Goal: Transaction & Acquisition: Obtain resource

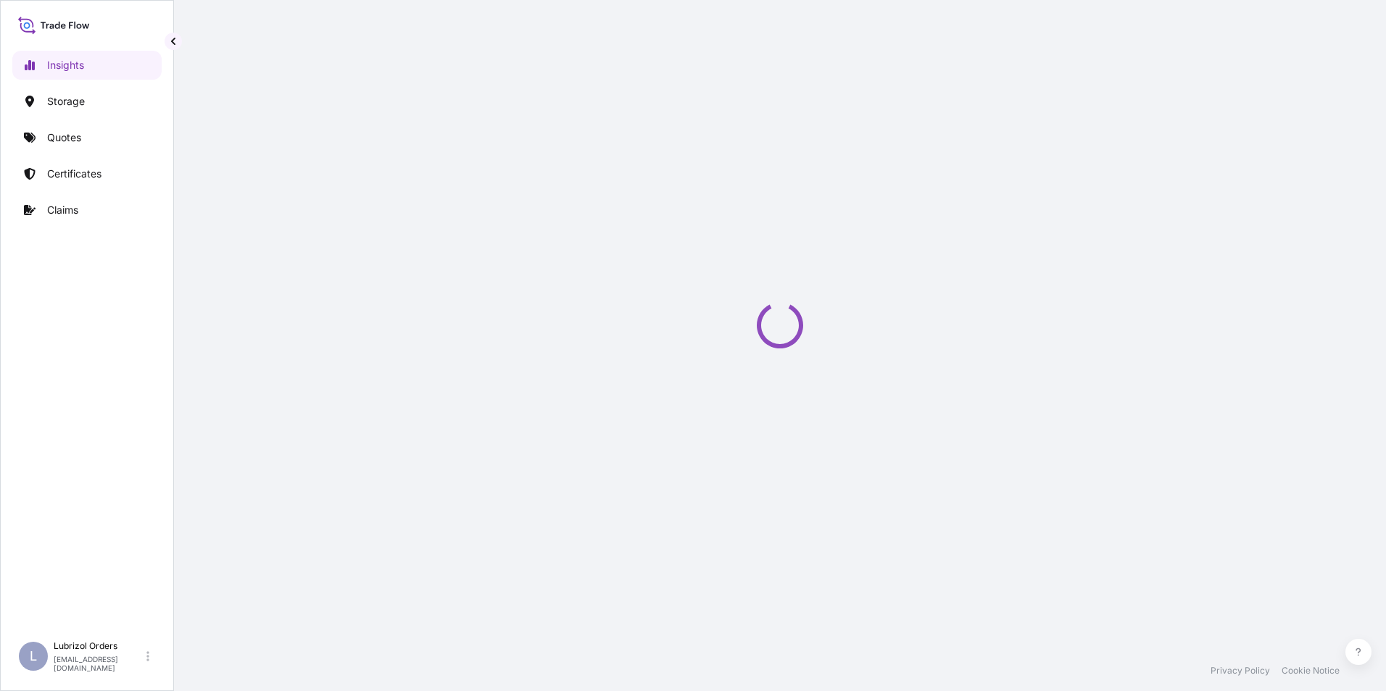
select select "2025"
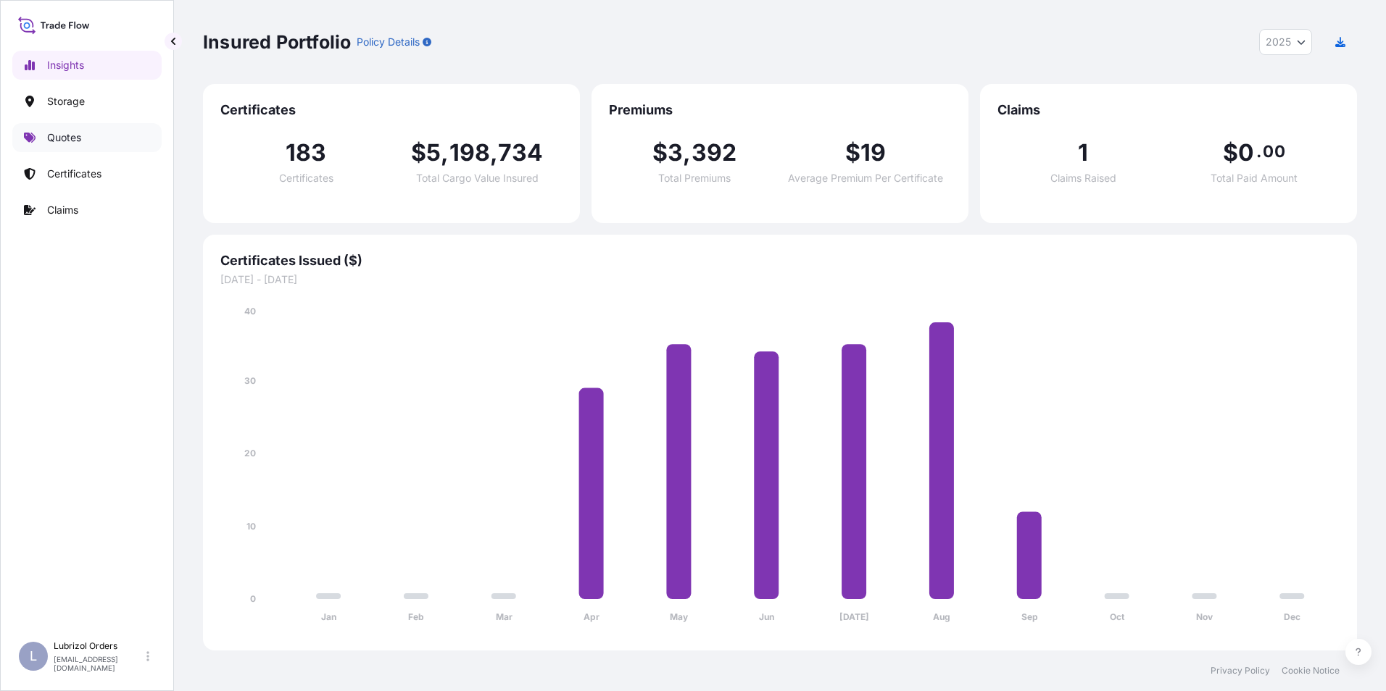
click at [51, 146] on link "Quotes" at bounding box center [86, 137] width 149 height 29
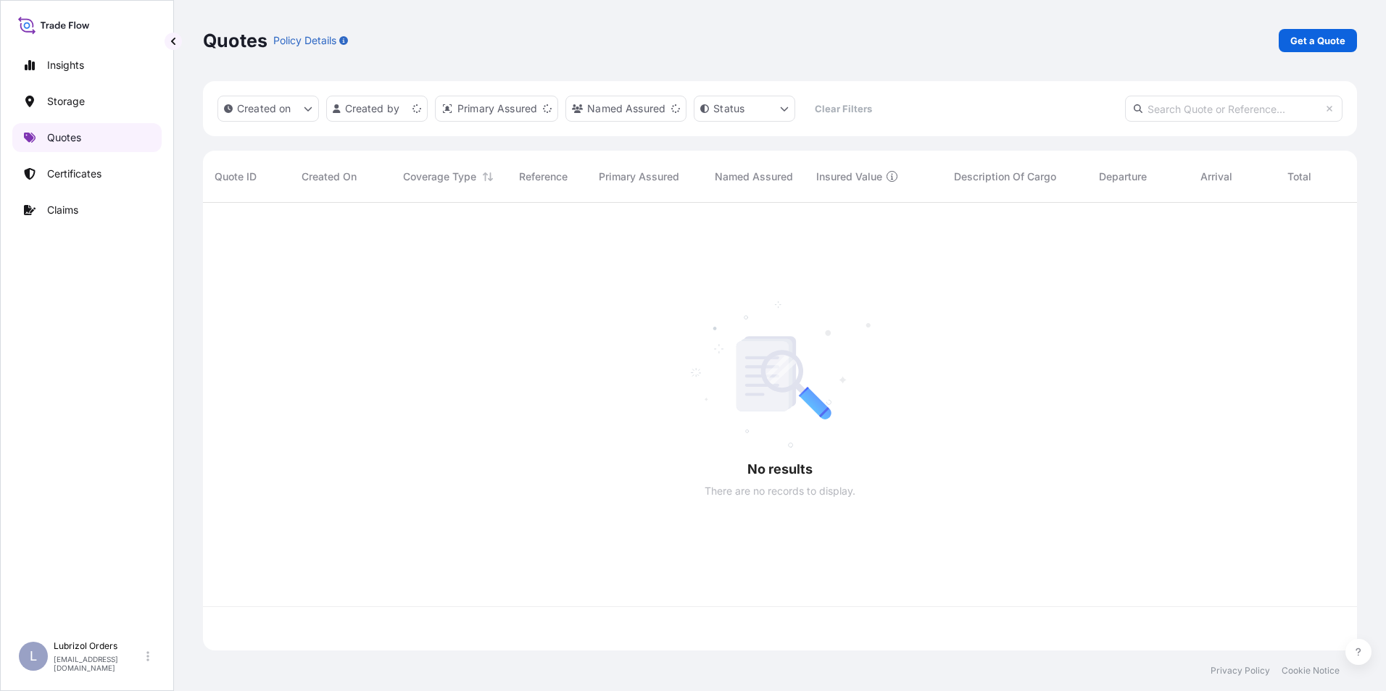
scroll to position [445, 1143]
click at [1305, 39] on p "Get a Quote" at bounding box center [1317, 40] width 55 height 14
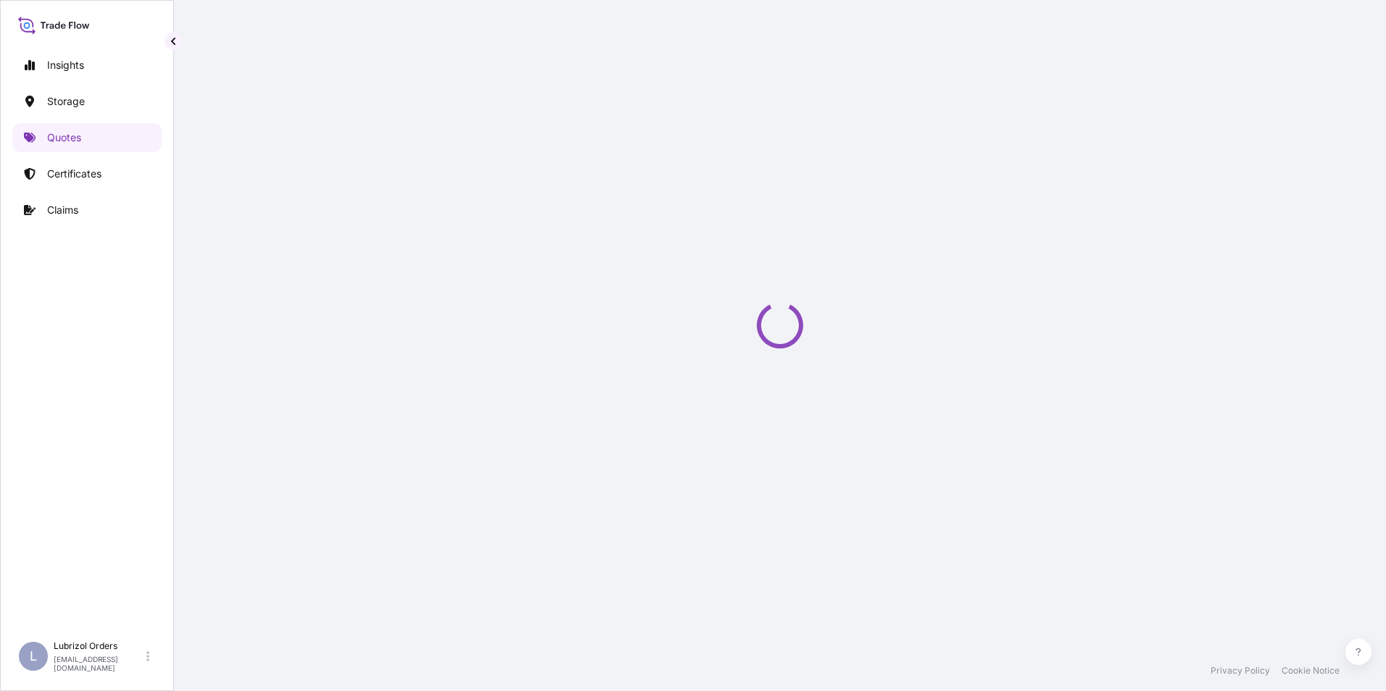
select select "Water"
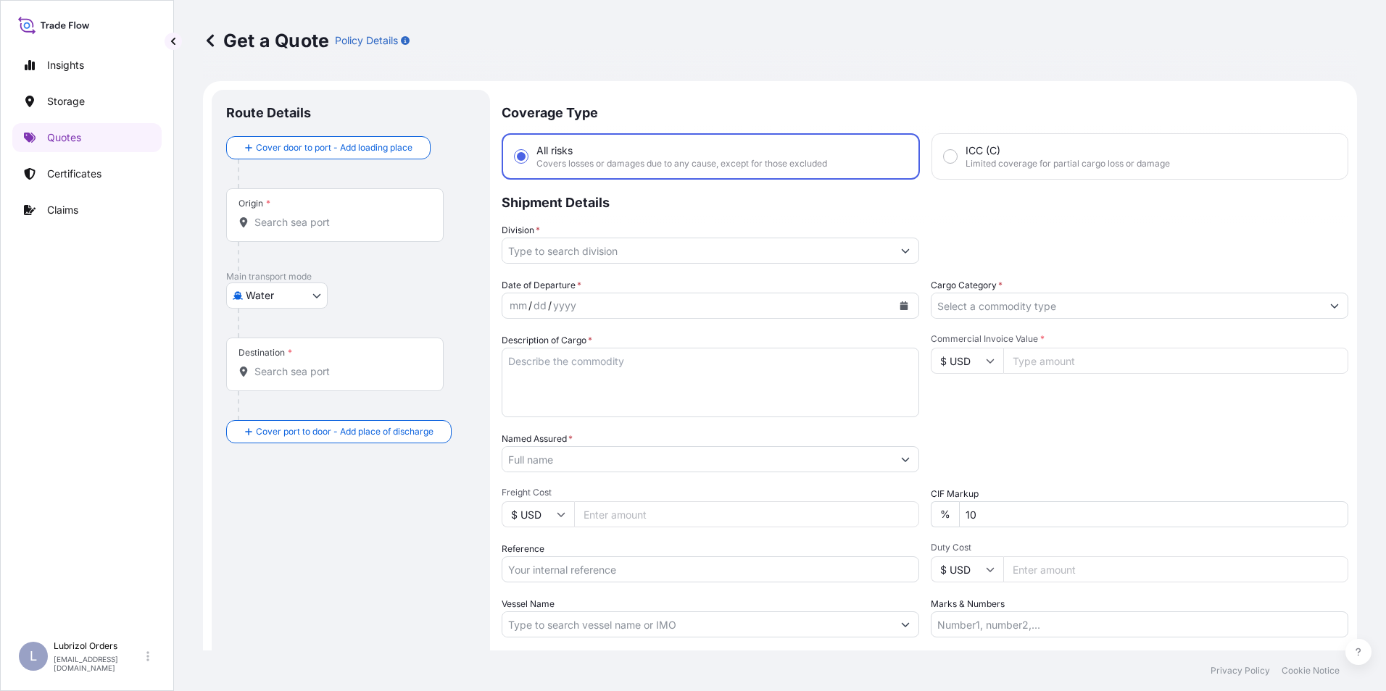
scroll to position [23, 0]
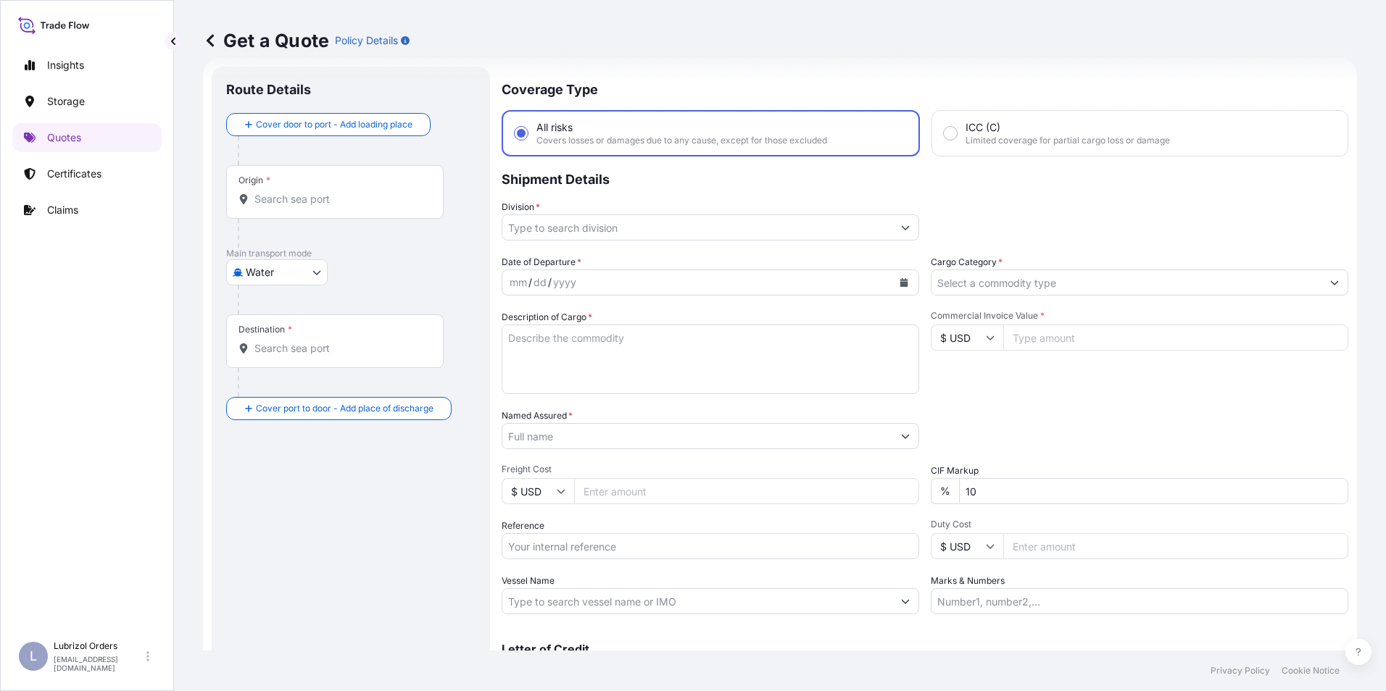
click at [275, 199] on input "Origin *" at bounding box center [339, 199] width 171 height 14
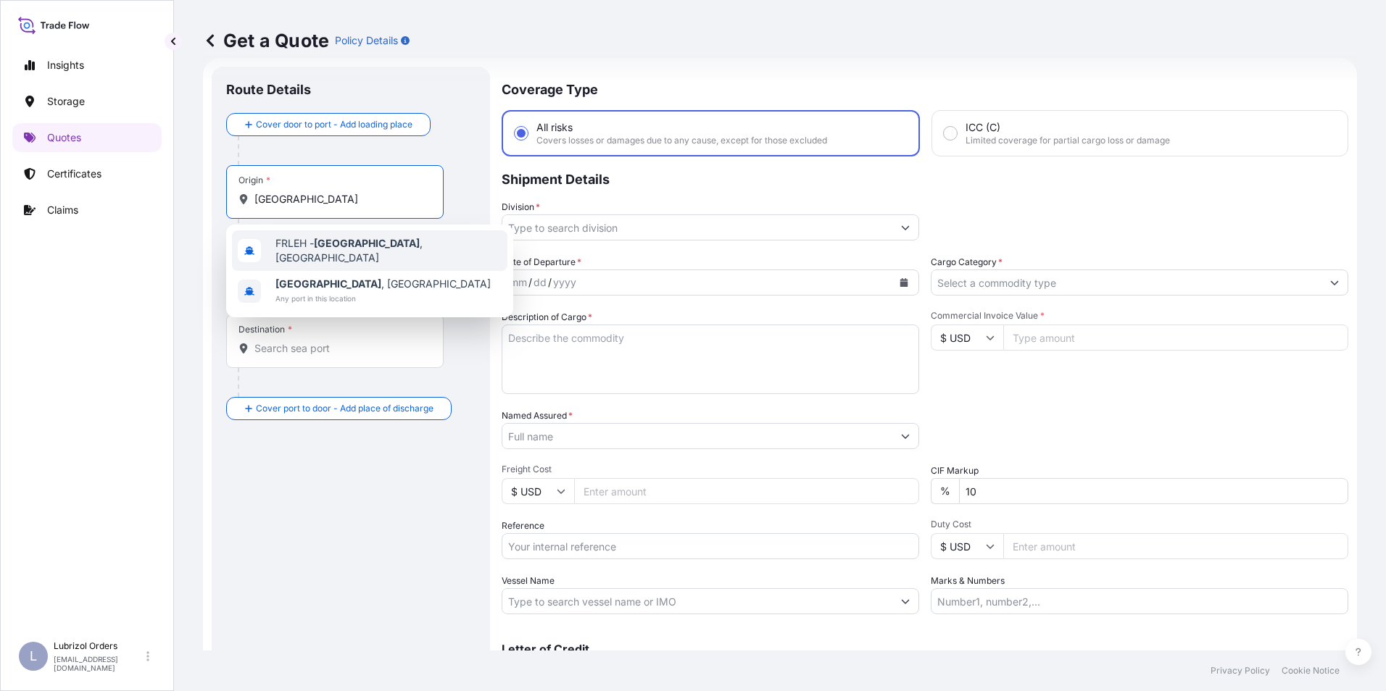
click at [306, 244] on span "FRLEH - [GEOGRAPHIC_DATA] , [GEOGRAPHIC_DATA]" at bounding box center [388, 250] width 226 height 29
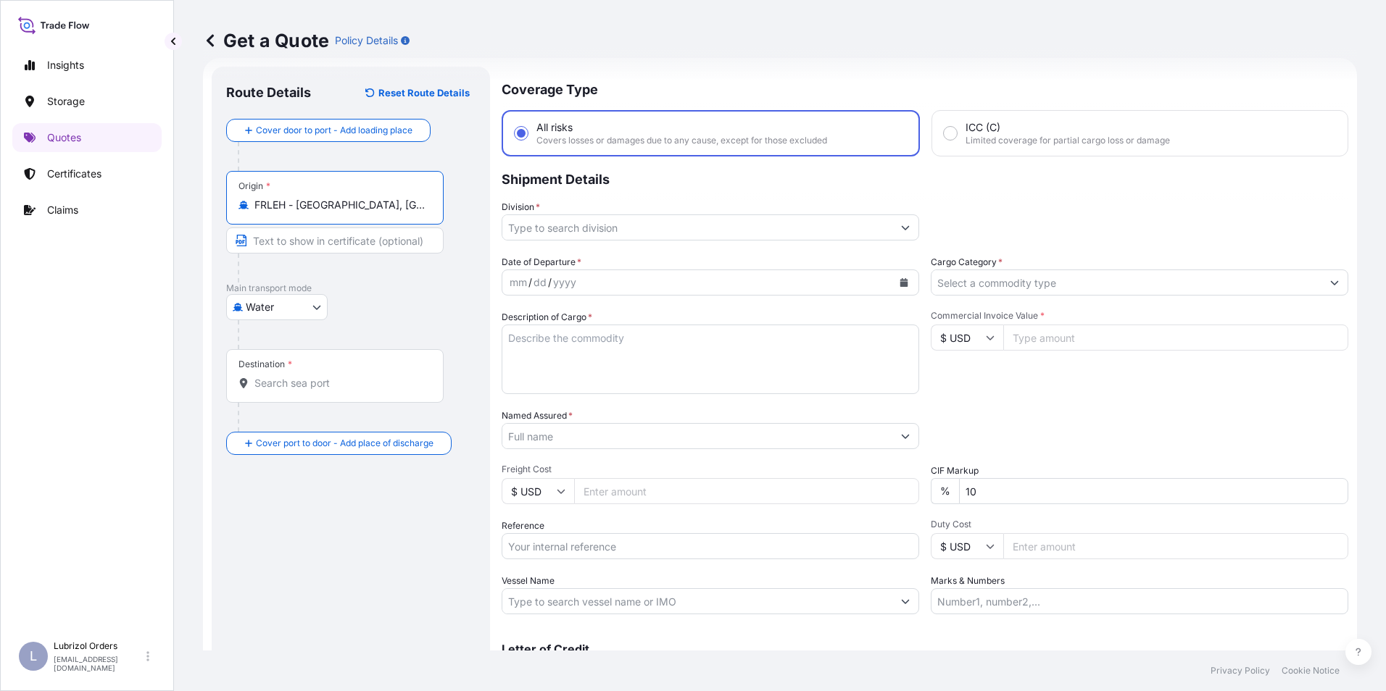
type input "FRLEH - [GEOGRAPHIC_DATA], [GEOGRAPHIC_DATA]"
click at [288, 391] on div "Destination *" at bounding box center [337, 376] width 222 height 54
click at [288, 391] on input "Destination *" at bounding box center [342, 383] width 176 height 14
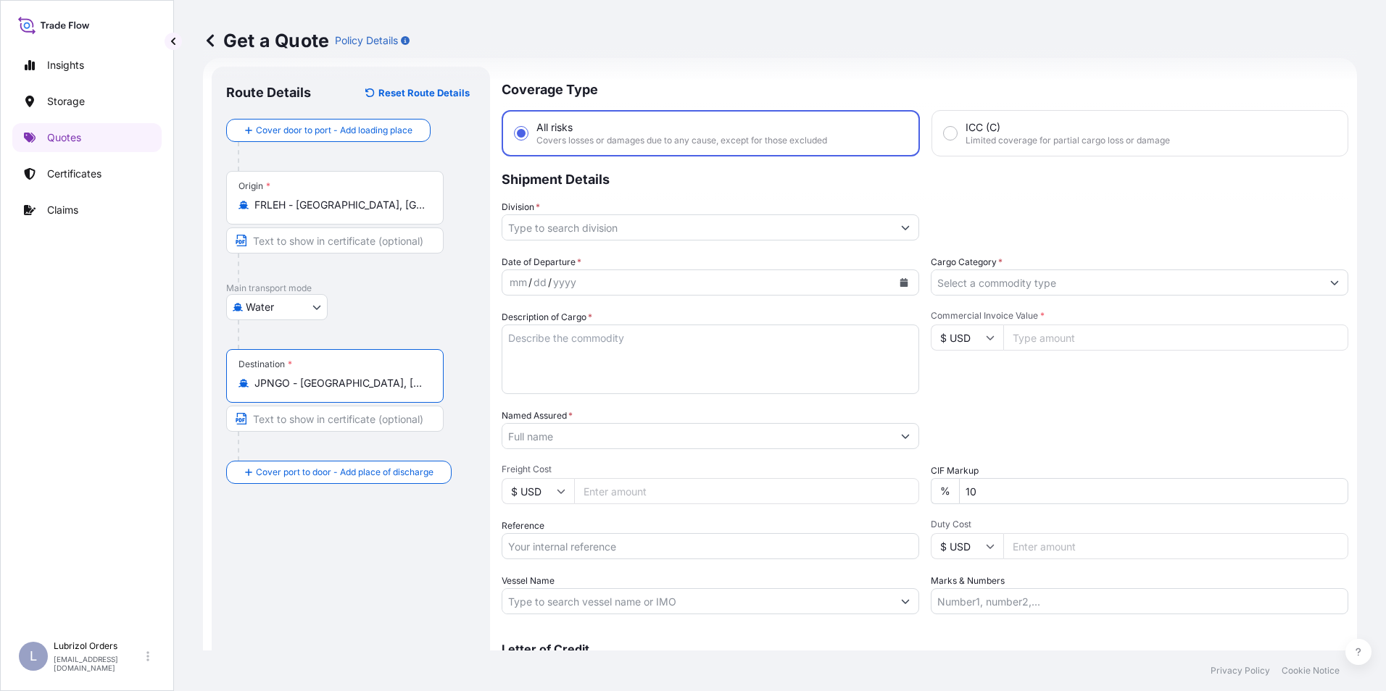
type input "JPNGO - [GEOGRAPHIC_DATA], [GEOGRAPHIC_DATA], [GEOGRAPHIC_DATA]"
click at [566, 228] on input "Division *" at bounding box center [697, 228] width 390 height 26
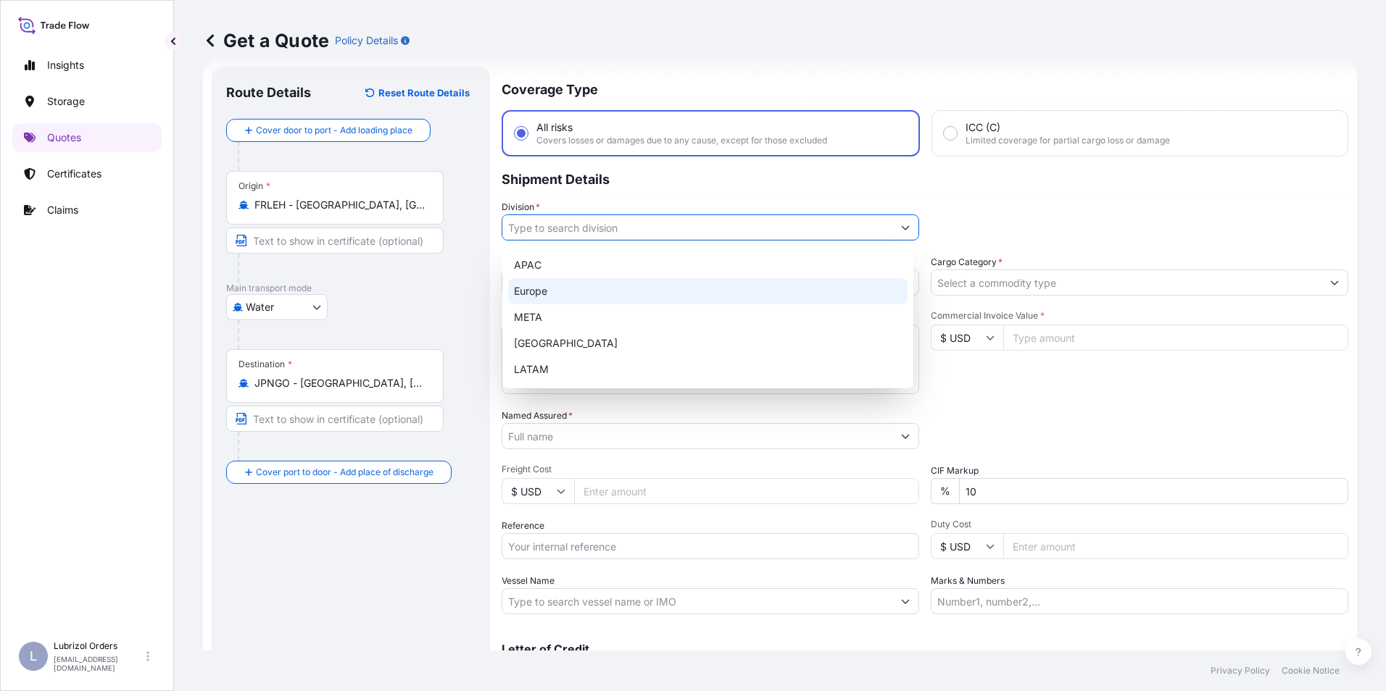
click at [541, 294] on div "Europe" at bounding box center [707, 291] width 399 height 26
type input "Europe"
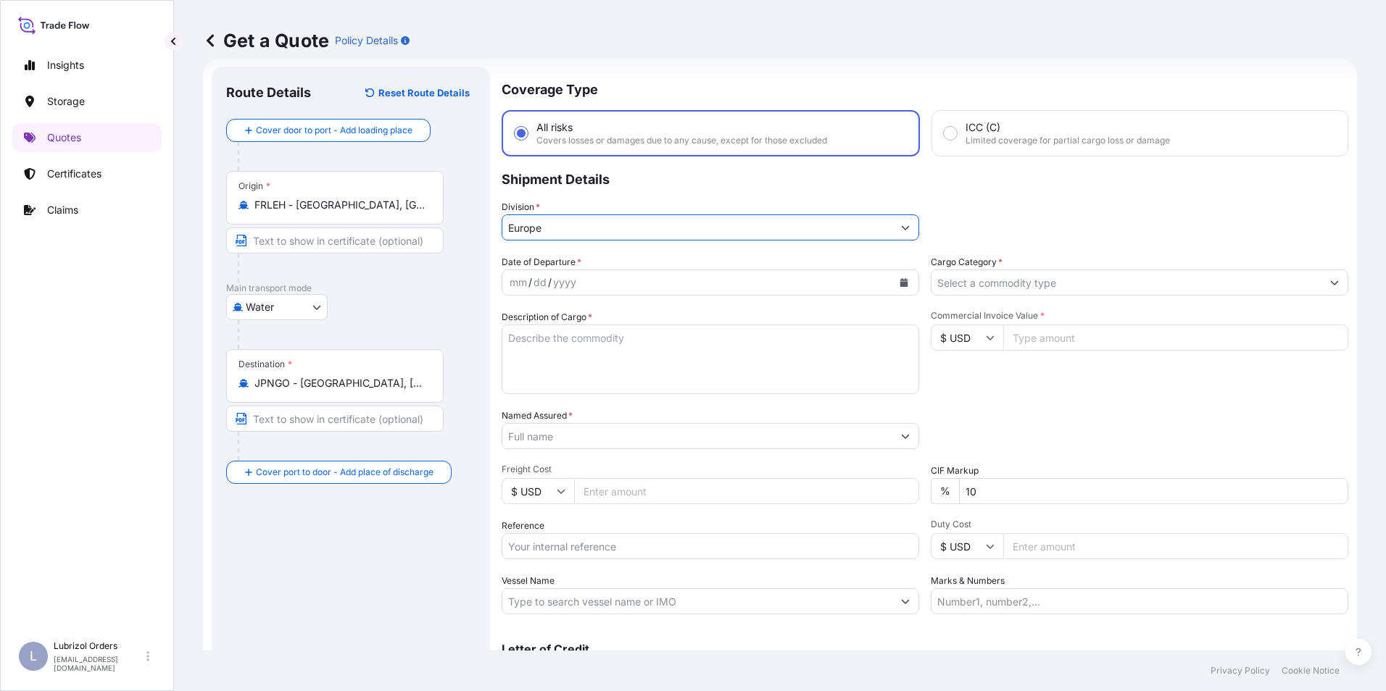
click at [957, 279] on input "Cargo Category *" at bounding box center [1126, 283] width 390 height 26
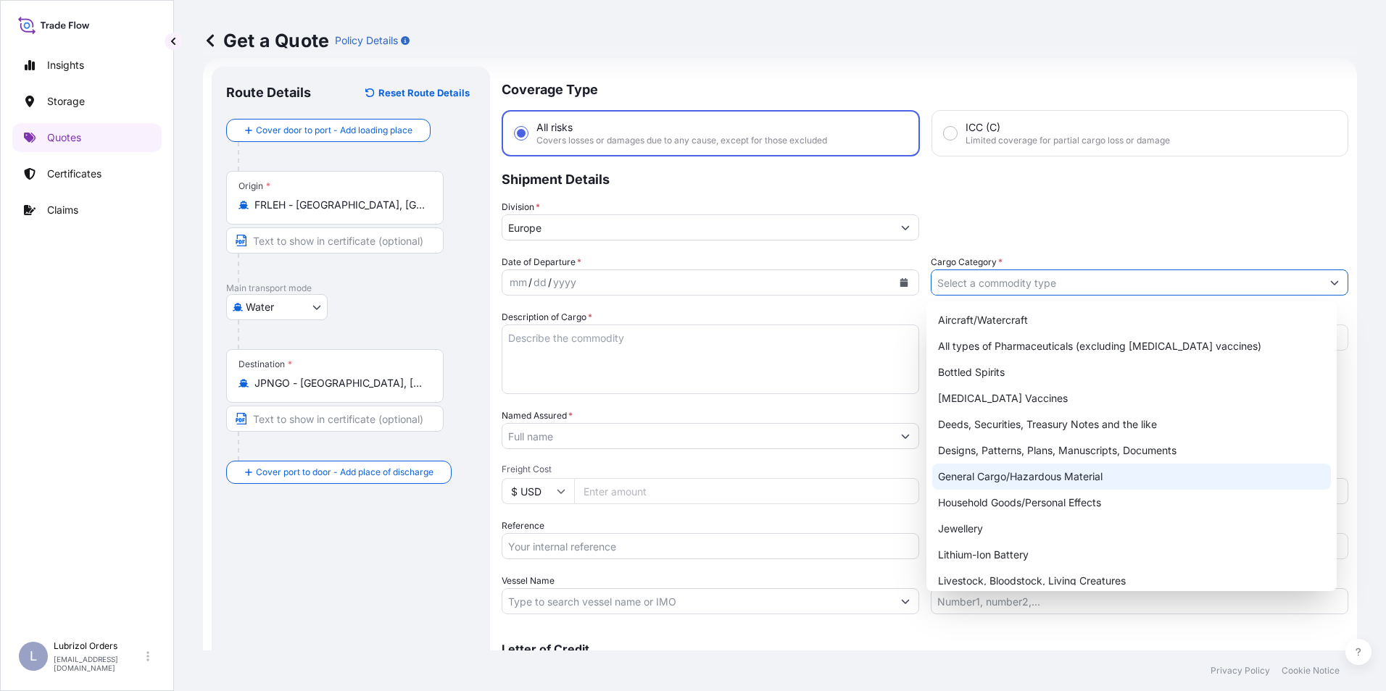
click at [1006, 483] on div "General Cargo/Hazardous Material" at bounding box center [1131, 477] width 399 height 26
type input "General Cargo/Hazardous Material"
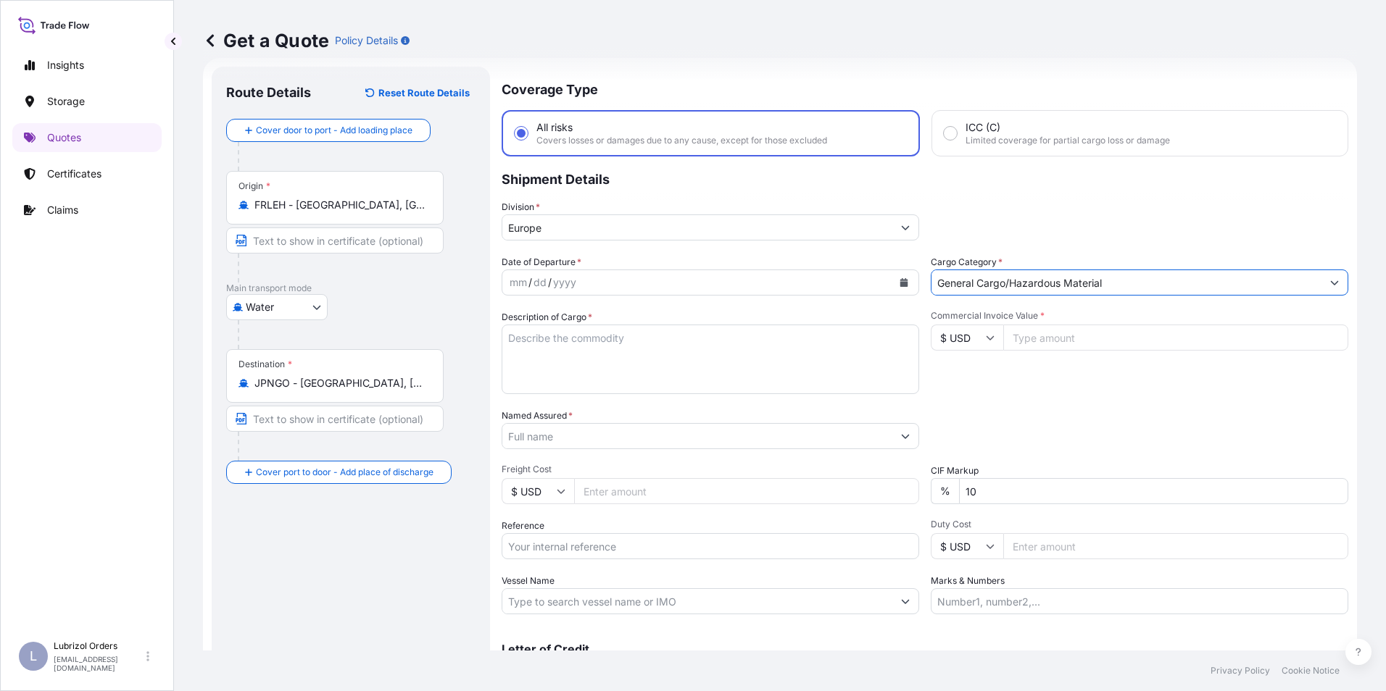
click at [510, 280] on div "mm" at bounding box center [518, 282] width 20 height 17
click at [575, 541] on input "Reference" at bounding box center [710, 546] width 417 height 26
paste input "1155539847"
type input "1155539847"
click at [949, 341] on input "$ USD" at bounding box center [967, 338] width 72 height 26
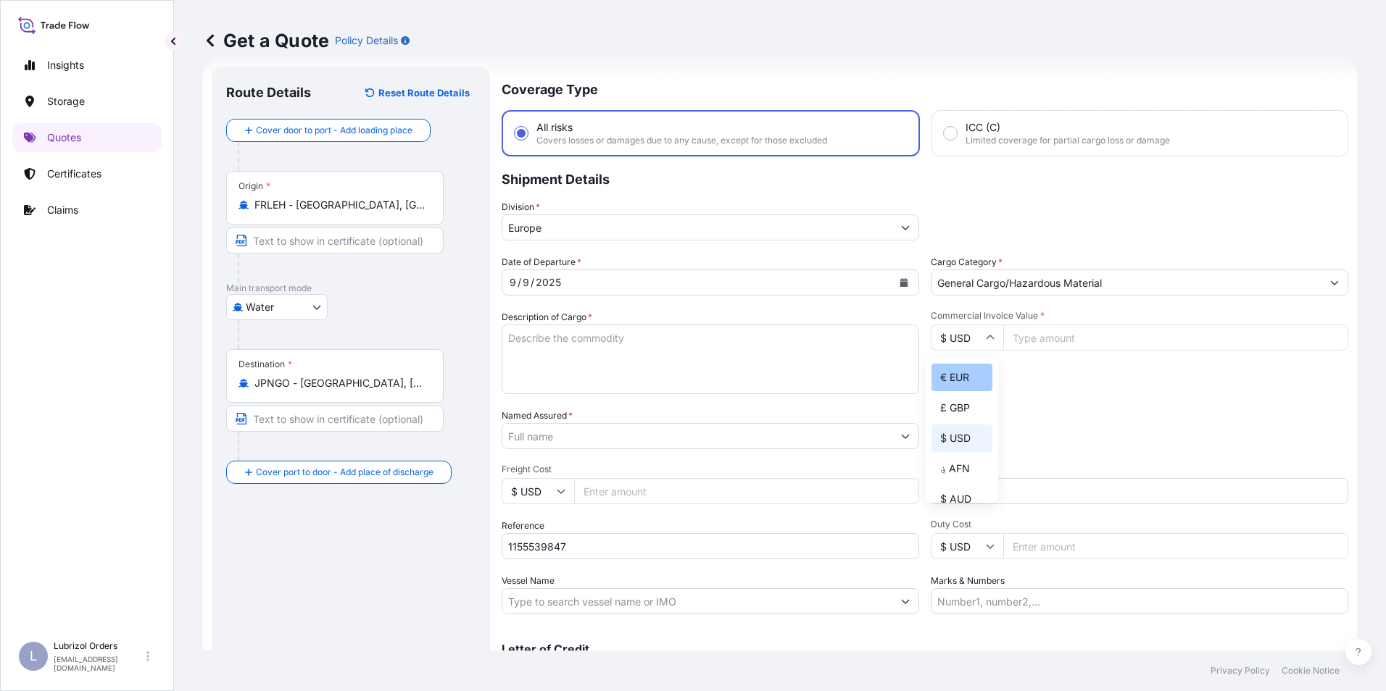
click at [950, 375] on div "€ EUR" at bounding box center [961, 378] width 61 height 28
type input "€ EUR"
click at [574, 438] on input "Named Assured *" at bounding box center [694, 436] width 385 height 26
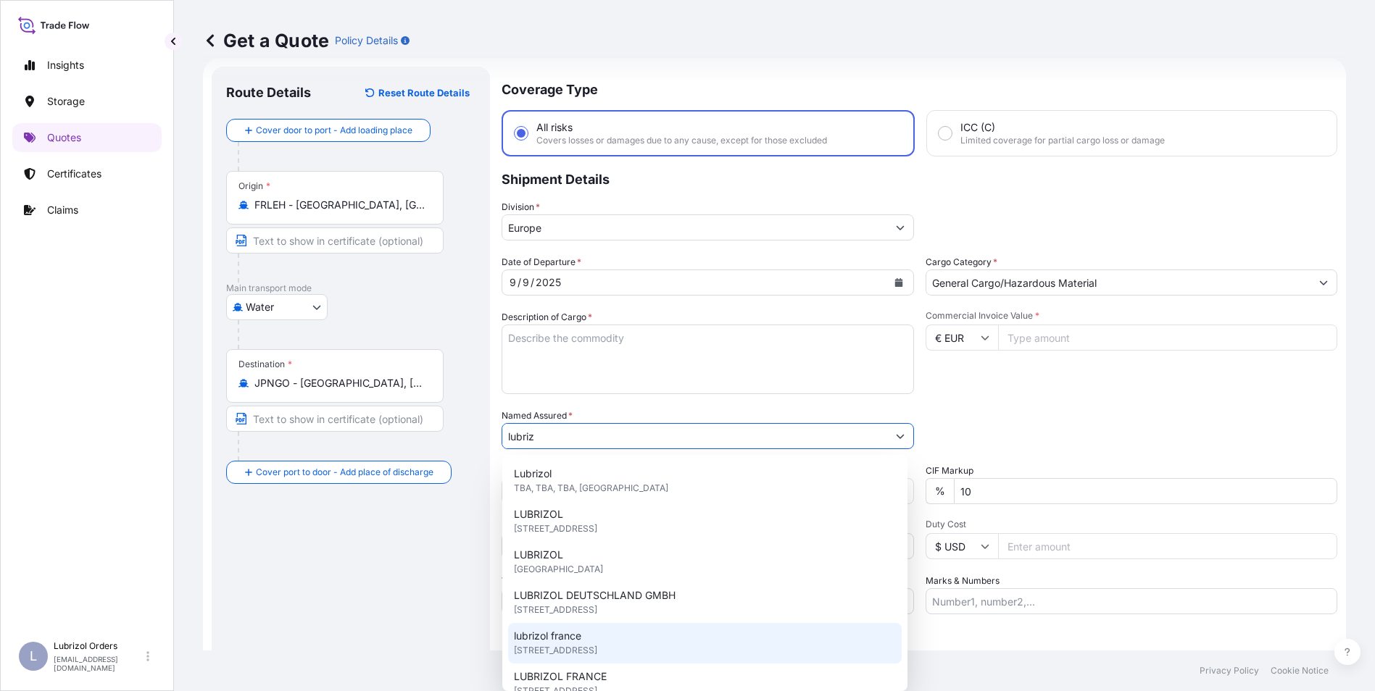
click at [575, 631] on span "lubrizol france" at bounding box center [547, 636] width 67 height 14
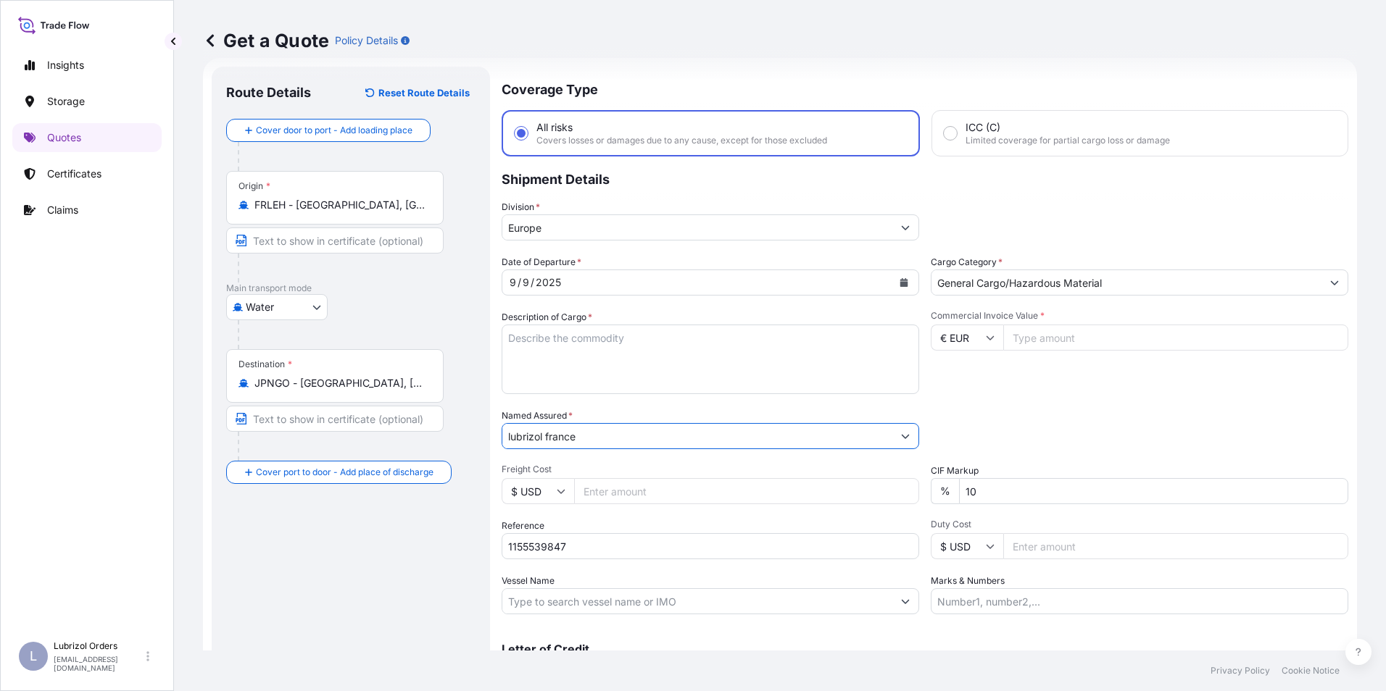
type input "lubrizol france"
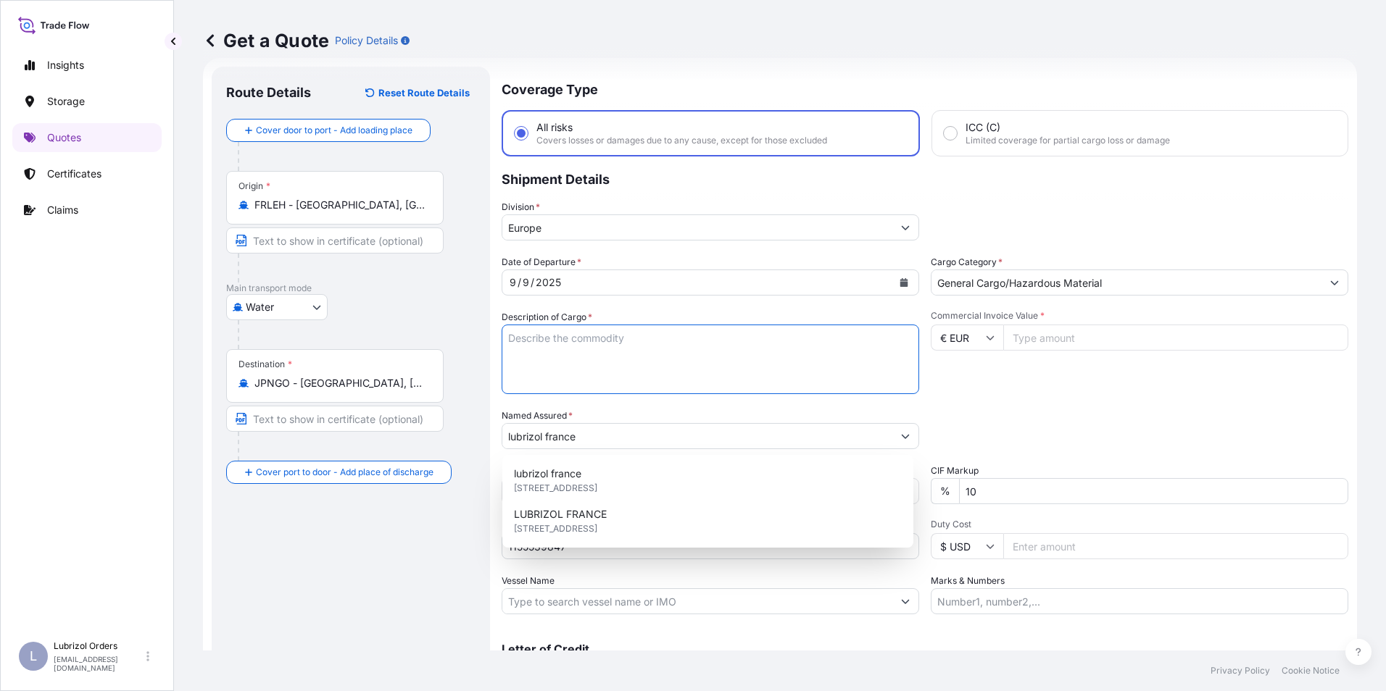
click at [544, 349] on textarea "Description of Cargo *" at bounding box center [710, 360] width 417 height 70
paste textarea "10 DRUMS OF LUBRIZOL (R) 6950P STD BLACK AND YELLOW CL 9 UN 3082 PKG III NW 197…"
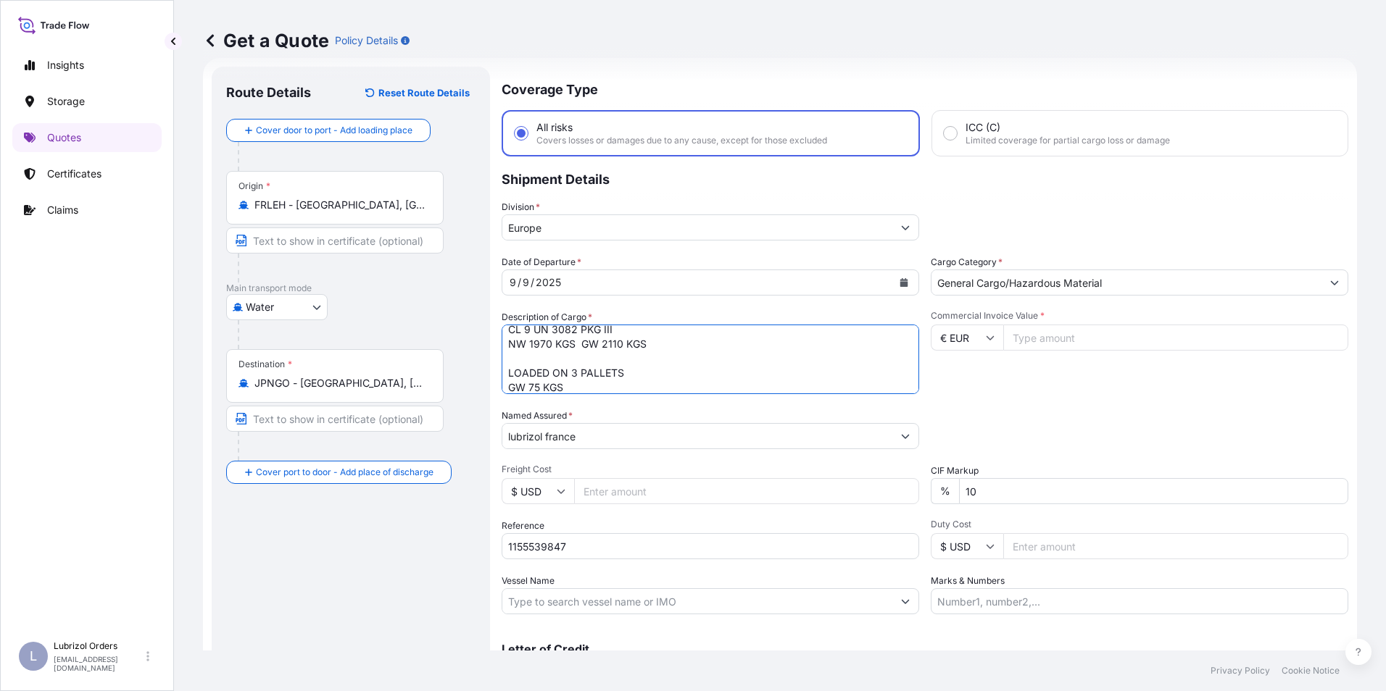
type textarea "10 DRUMS OF LUBRIZOL (R) 6950P STD BLACK AND YELLOW CL 9 UN 3082 PKG III NW 197…"
click at [1047, 341] on input "Commercial Invoice Value *" at bounding box center [1175, 338] width 345 height 26
type input "15656.45"
click at [1005, 400] on div "Date of Departure * [DATE] Cargo Category * General Cargo/Hazardous Material De…" at bounding box center [925, 434] width 846 height 359
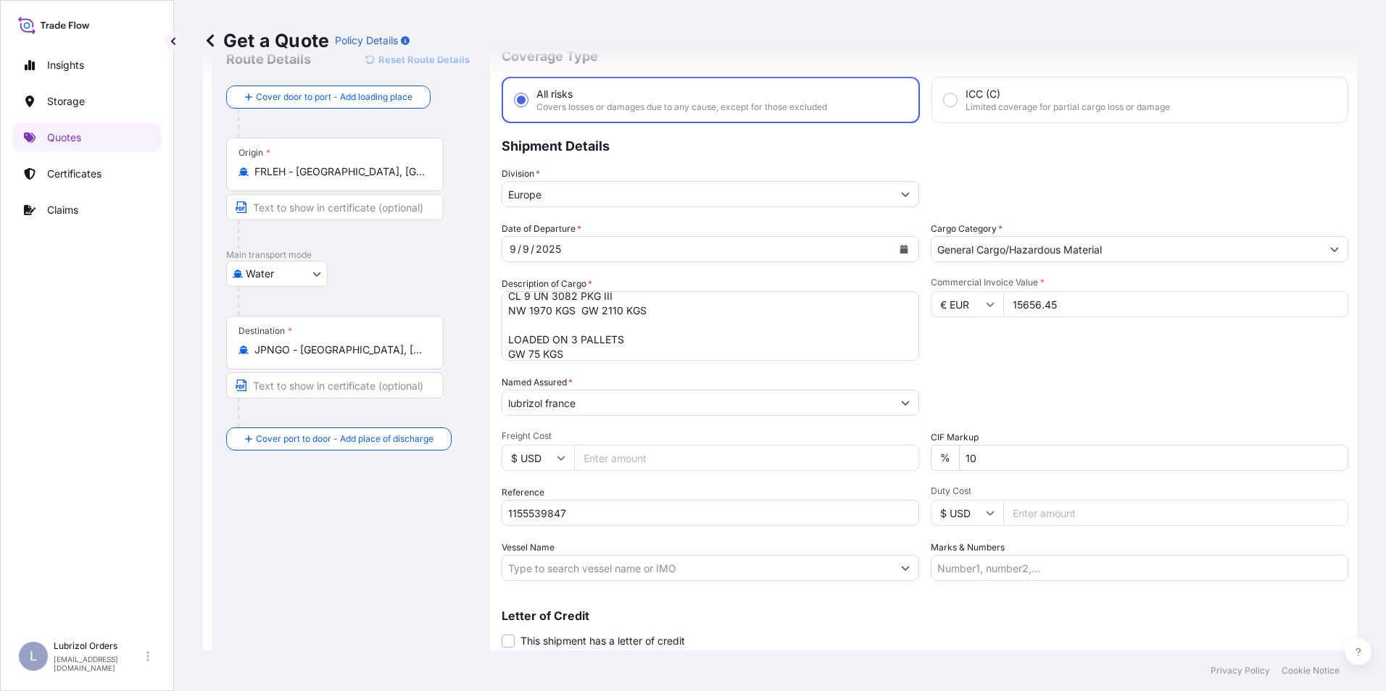
scroll to position [104, 0]
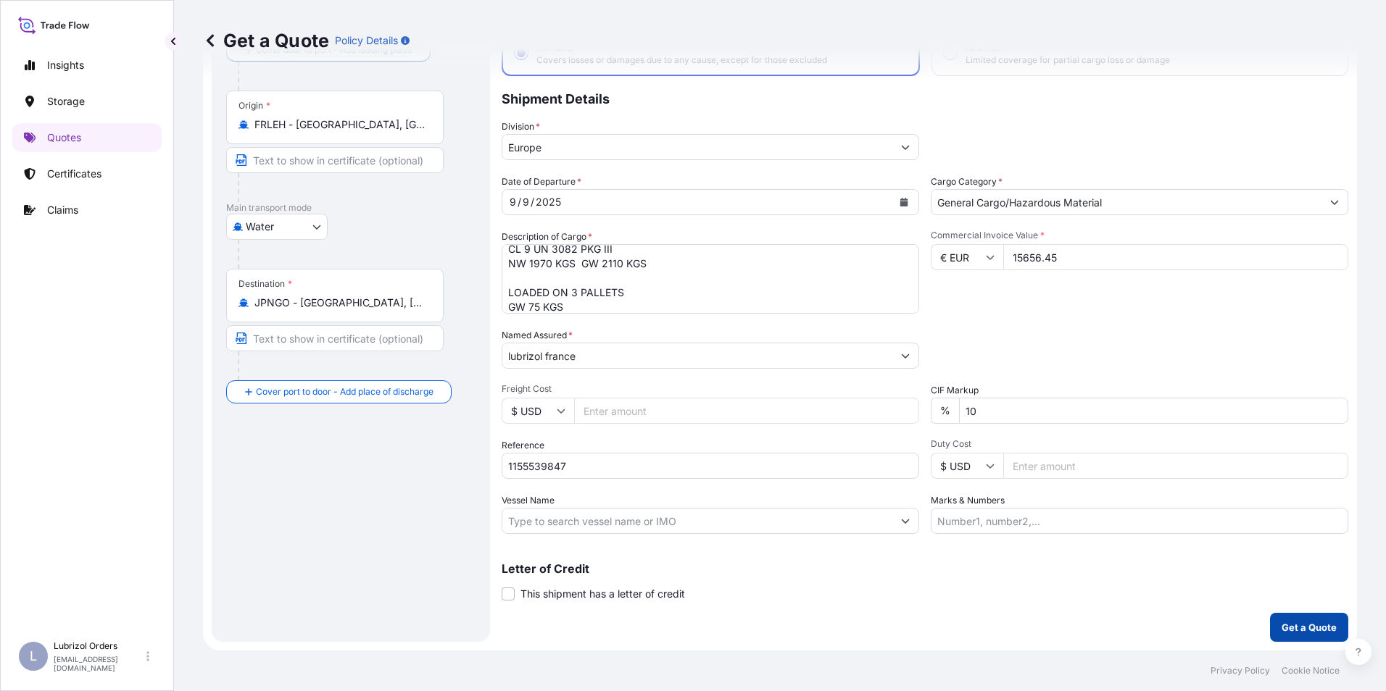
click at [1283, 618] on button "Get a Quote" at bounding box center [1309, 627] width 78 height 29
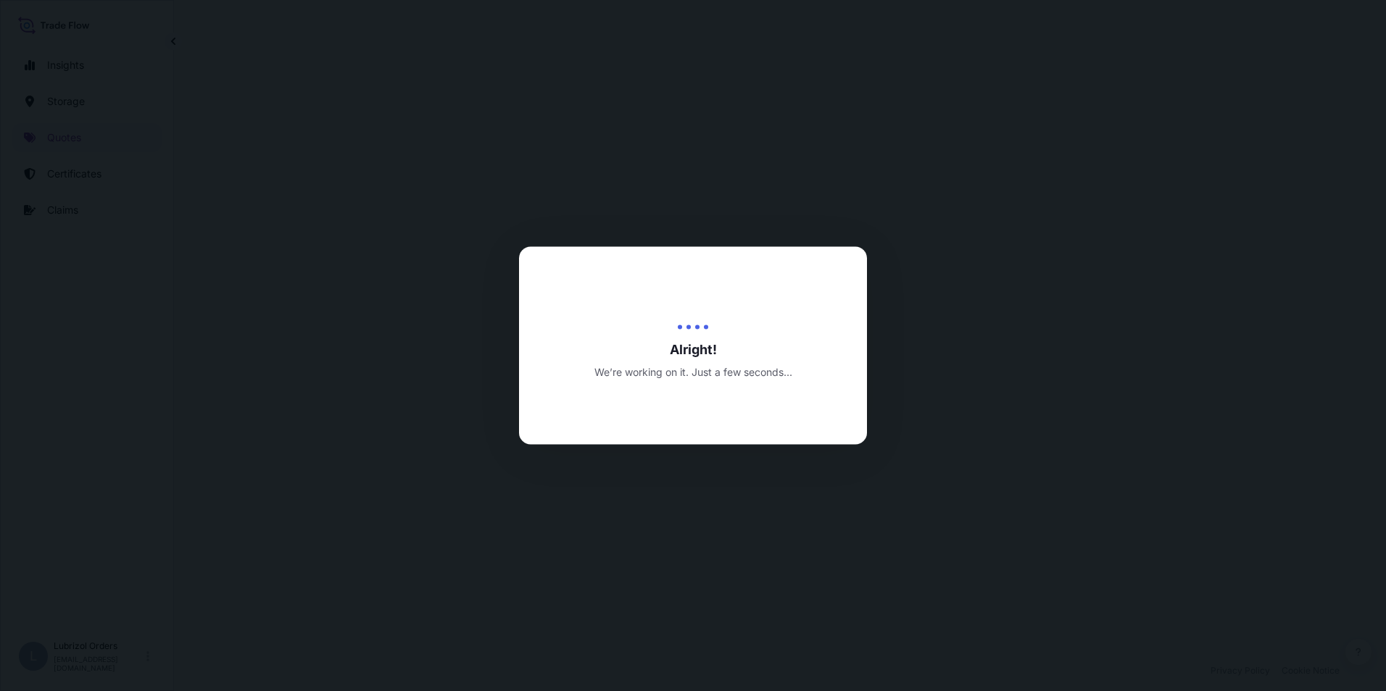
select select "Water"
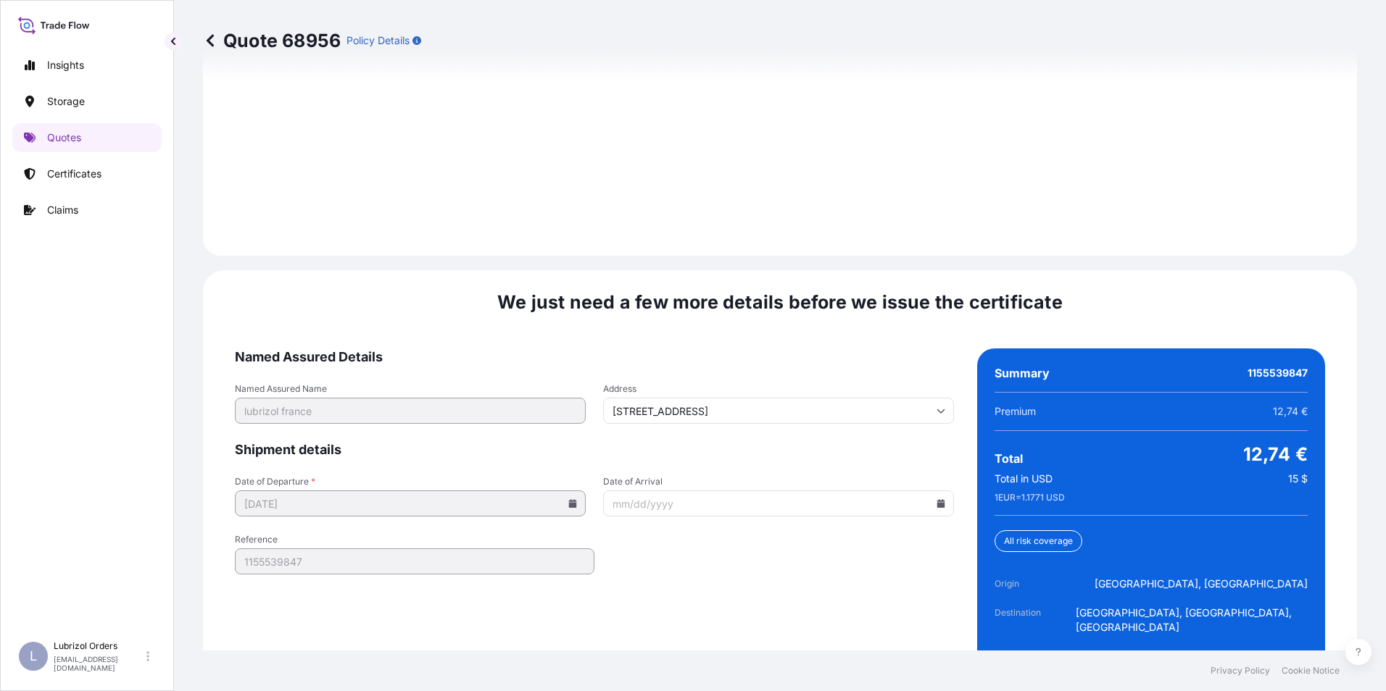
scroll to position [2073, 0]
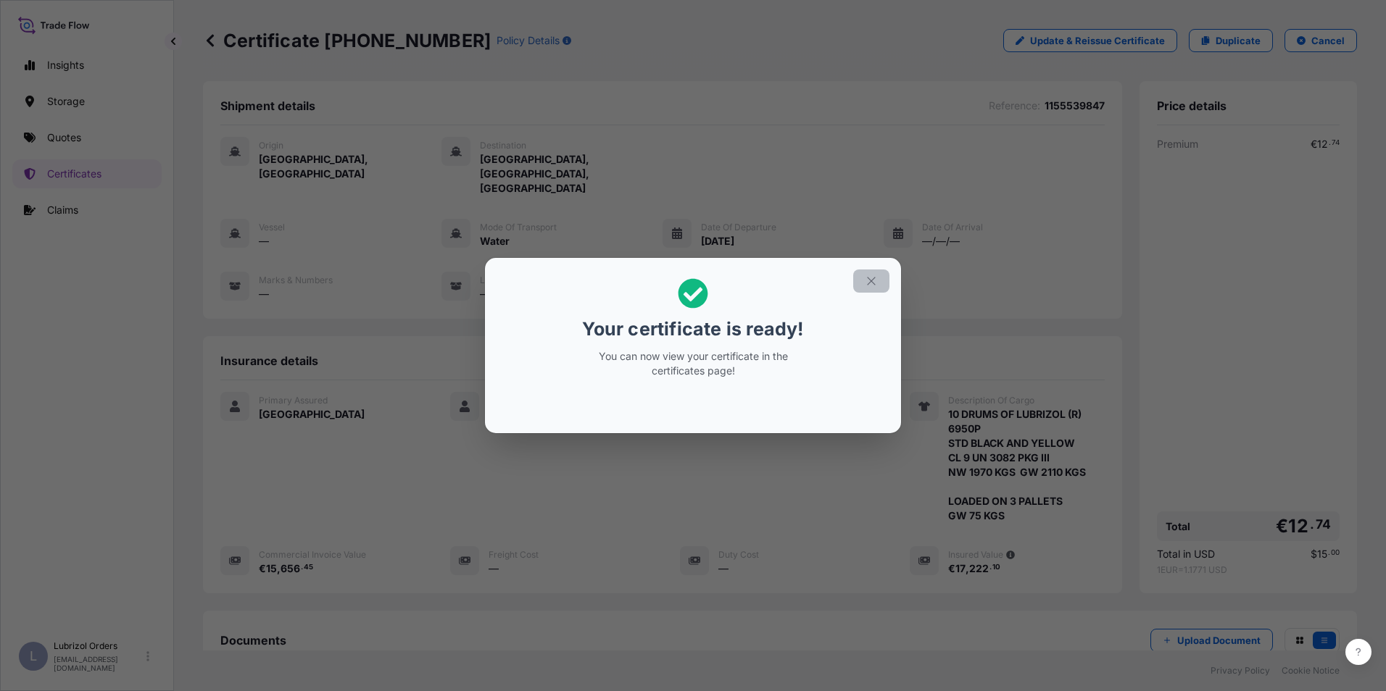
click at [867, 282] on icon "button" at bounding box center [871, 281] width 13 height 13
